Goal: Task Accomplishment & Management: Use online tool/utility

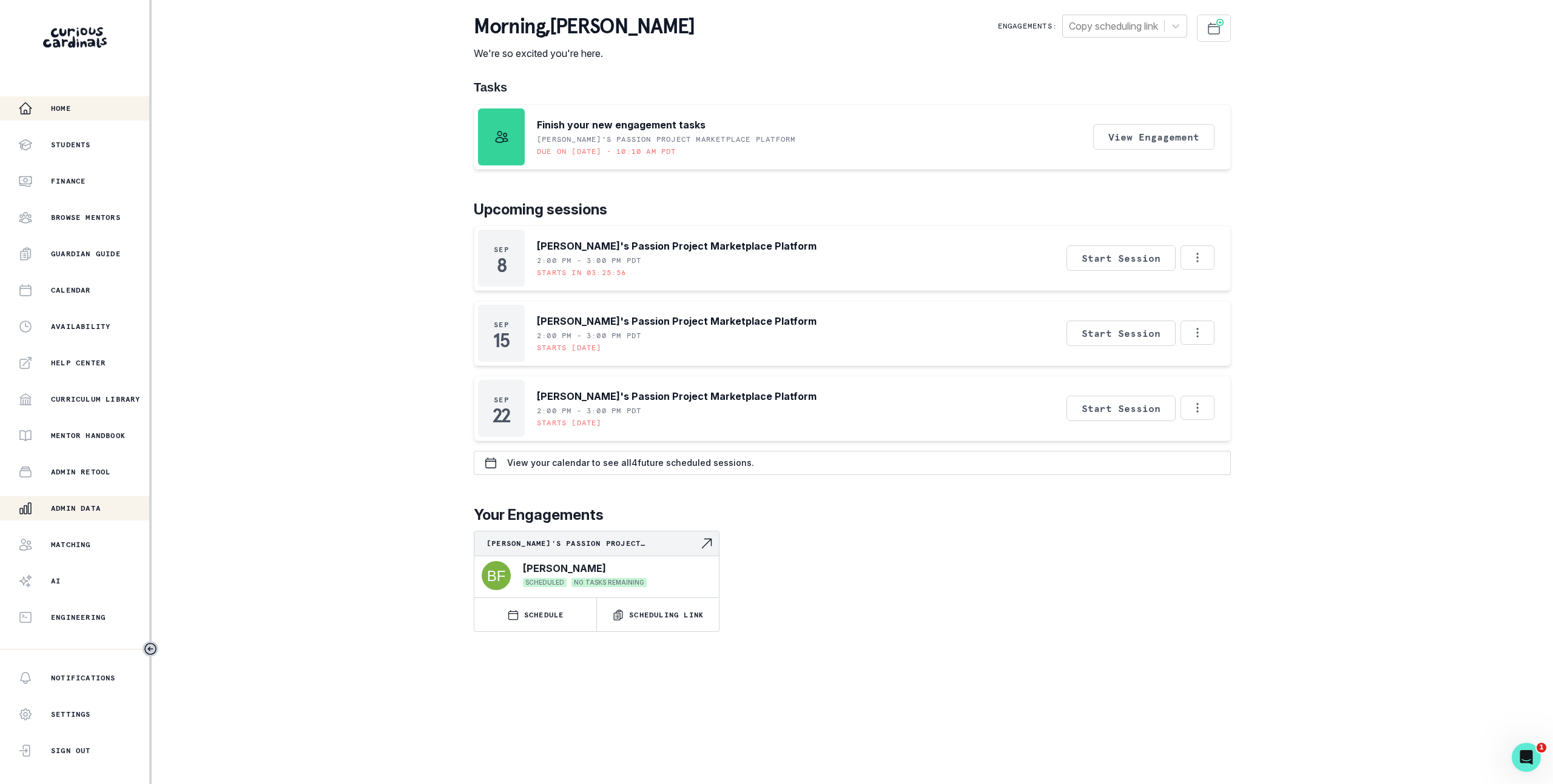
click at [50, 505] on div "Admin Data" at bounding box center [83, 508] width 131 height 14
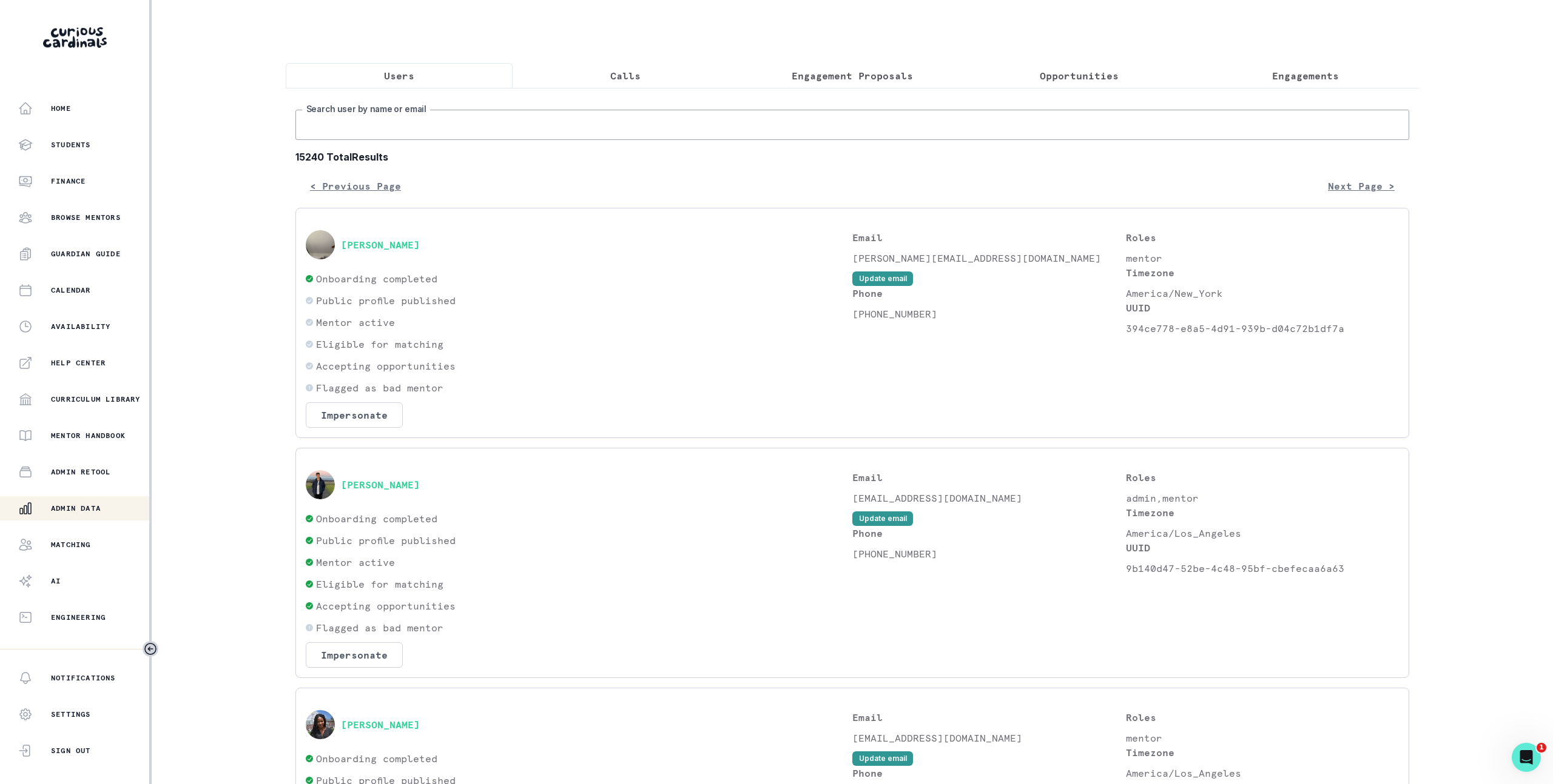
click at [598, 140] on input "Search user by name or email" at bounding box center [852, 125] width 1114 height 30
paste input "41fbb81b-bb6e-42a7-be2c-81791315857b"
type input "41fbb81b-bb6e-42a7-be2c-81791315857b"
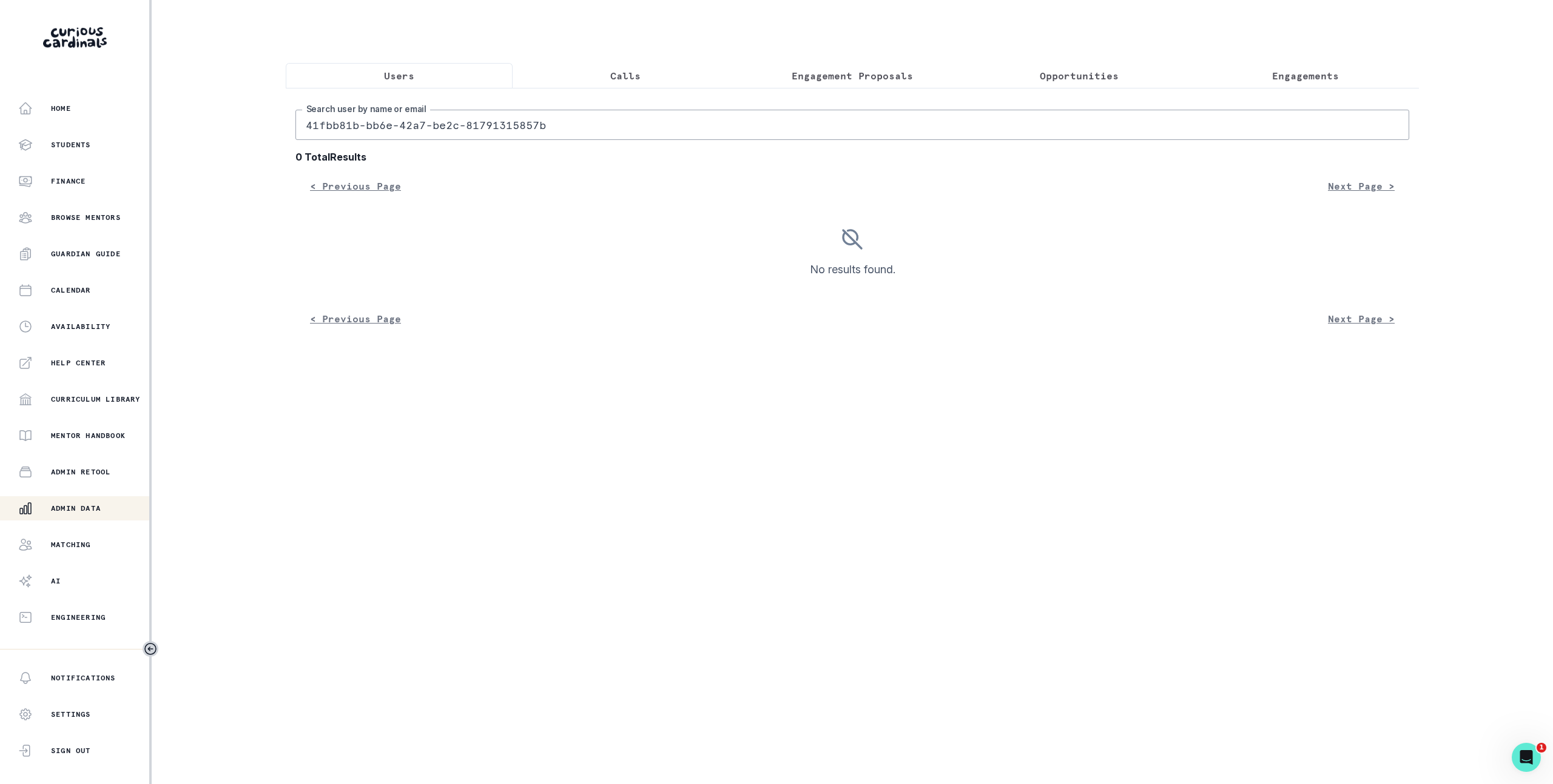
click at [537, 127] on input "41fbb81b-bb6e-42a7-be2c-81791315857b" at bounding box center [852, 125] width 1114 height 30
paste input "[EMAIL_ADDRESS][DOMAIN_NAME]"
type input "[EMAIL_ADDRESS][DOMAIN_NAME]"
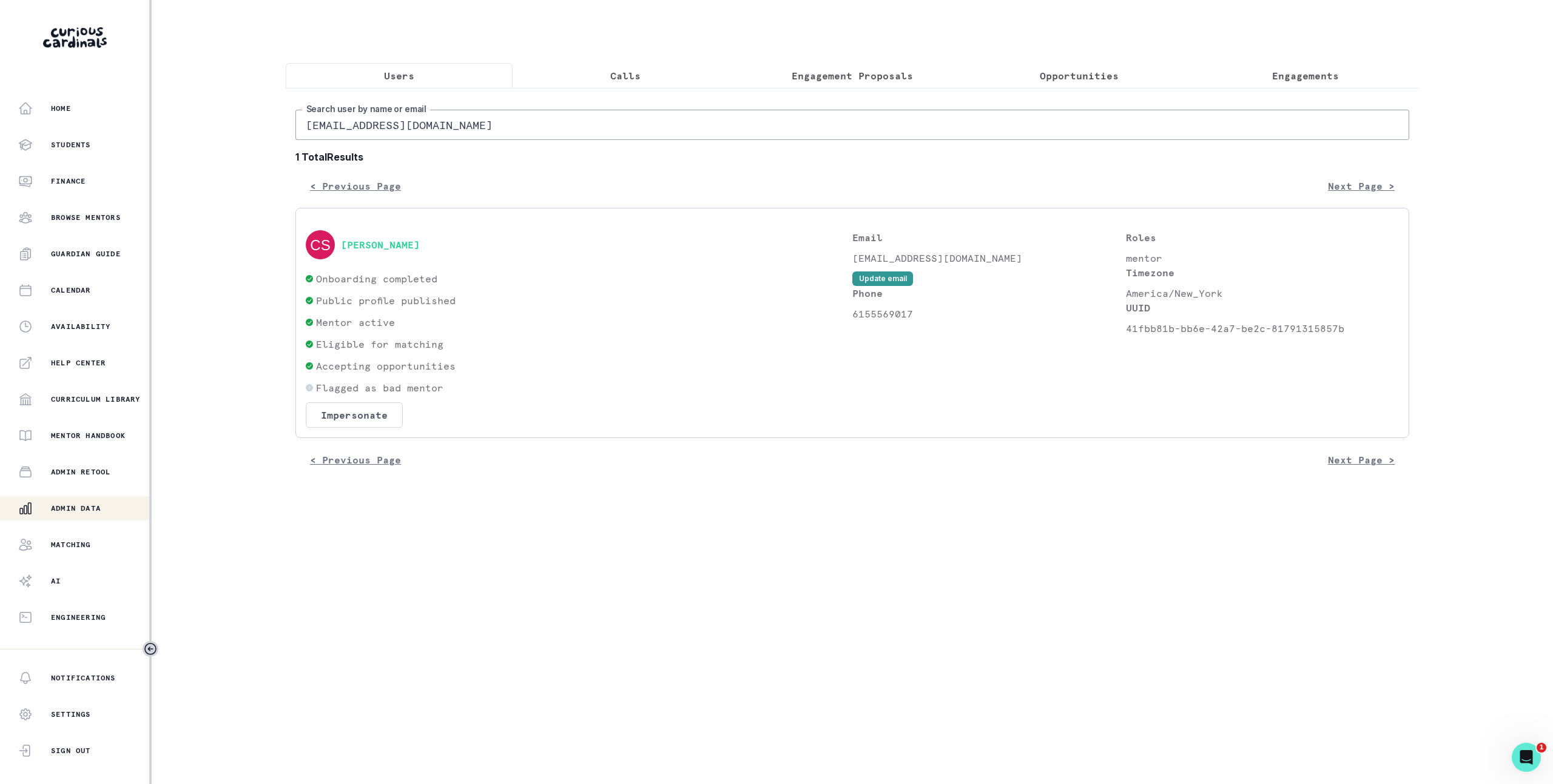
click at [364, 438] on div "[PERSON_NAME] Onboarding completed Public profile published Mentor active Eligi…" at bounding box center [852, 323] width 1114 height 230
click at [368, 428] on button "Impersonate" at bounding box center [354, 415] width 97 height 26
click at [383, 505] on div "Are you sure? Impersonating means that whatever you do as the user will be save…" at bounding box center [354, 494] width 193 height 53
click at [388, 514] on div "Are you sure? Impersonating means that whatever you do as the user will be save…" at bounding box center [354, 494] width 193 height 53
click at [403, 529] on button "Impersonate" at bounding box center [403, 538] width 80 height 24
